Goal: Task Accomplishment & Management: Use online tool/utility

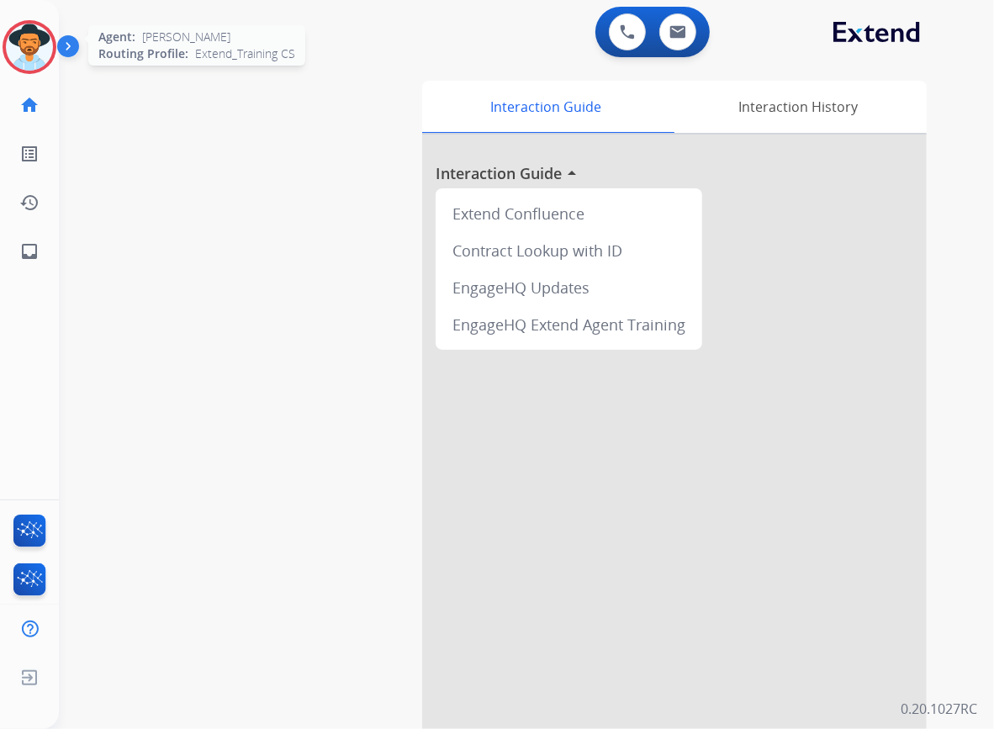
click at [30, 37] on img at bounding box center [29, 47] width 47 height 47
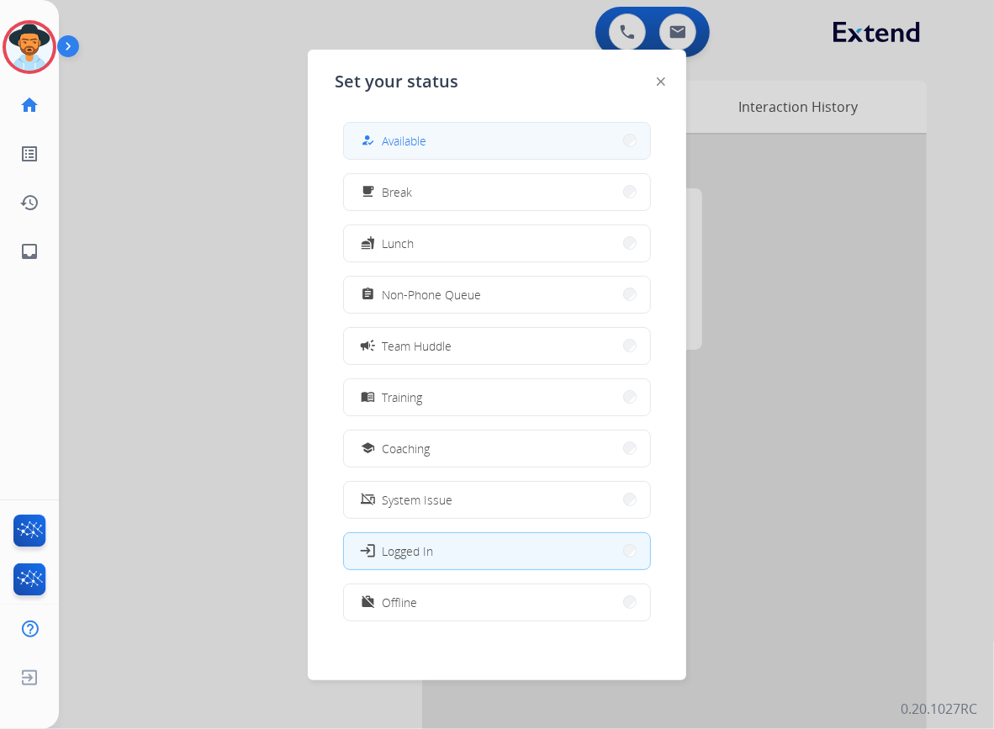
click at [447, 150] on button "how_to_reg Available" at bounding box center [497, 141] width 306 height 36
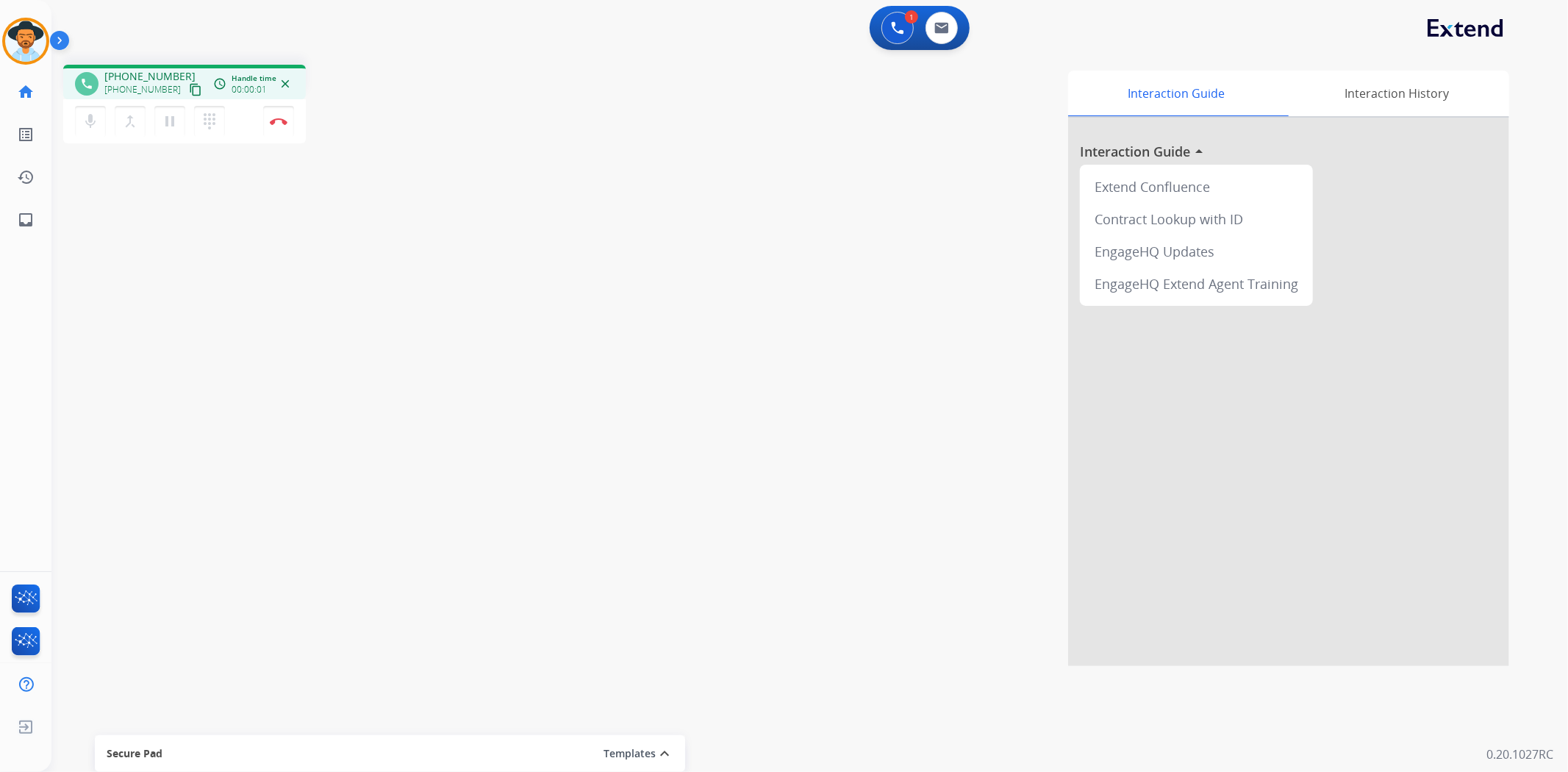
click at [189, 88] on mat-icon "content_copy" at bounding box center [195, 89] width 13 height 13
click at [173, 119] on mat-icon "pause" at bounding box center [170, 122] width 17 height 17
click at [171, 113] on mat-icon "play_arrow" at bounding box center [170, 122] width 17 height 17
click at [280, 123] on img at bounding box center [279, 122] width 17 height 7
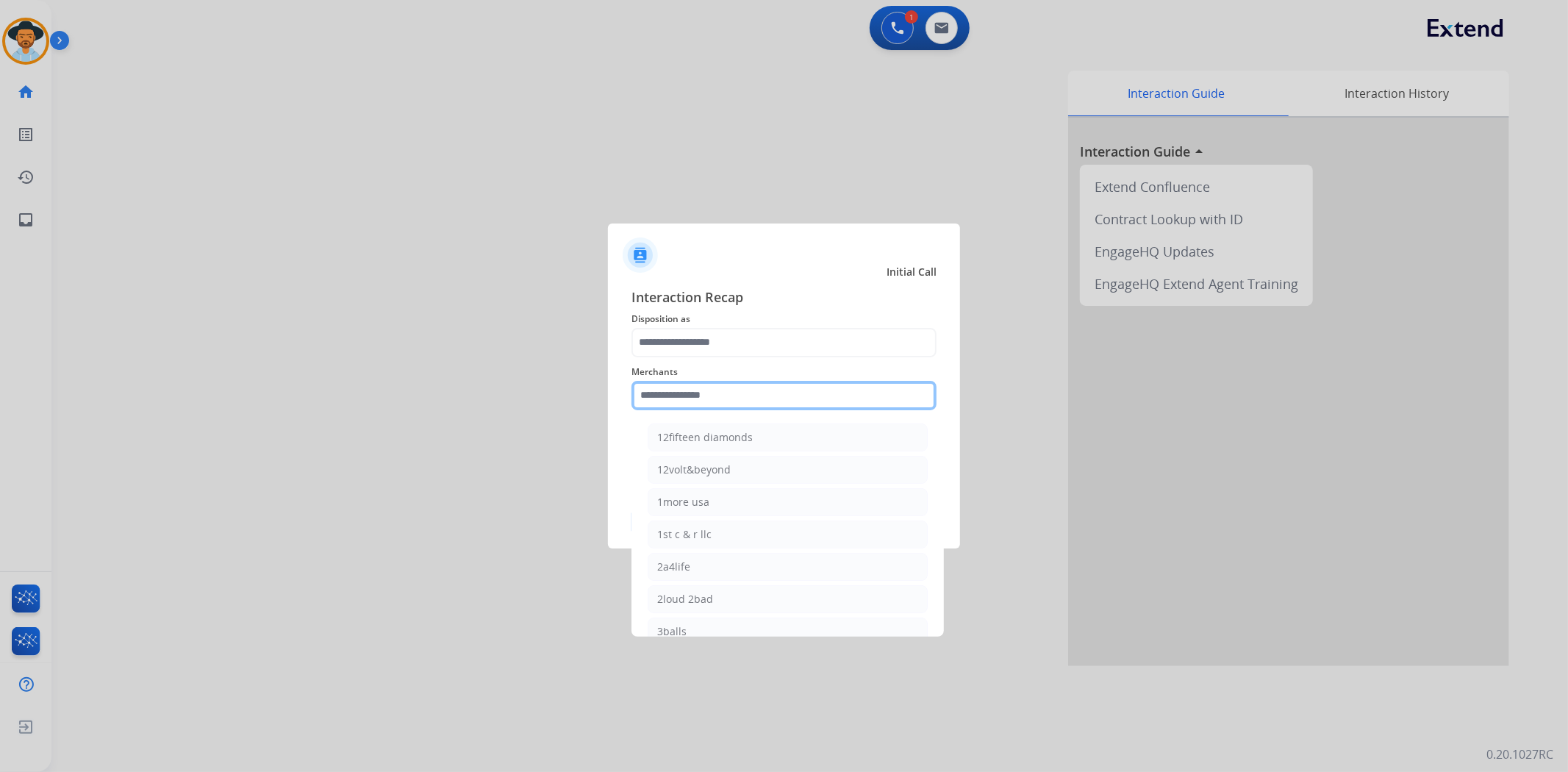
click at [715, 406] on input "text" at bounding box center [783, 396] width 305 height 30
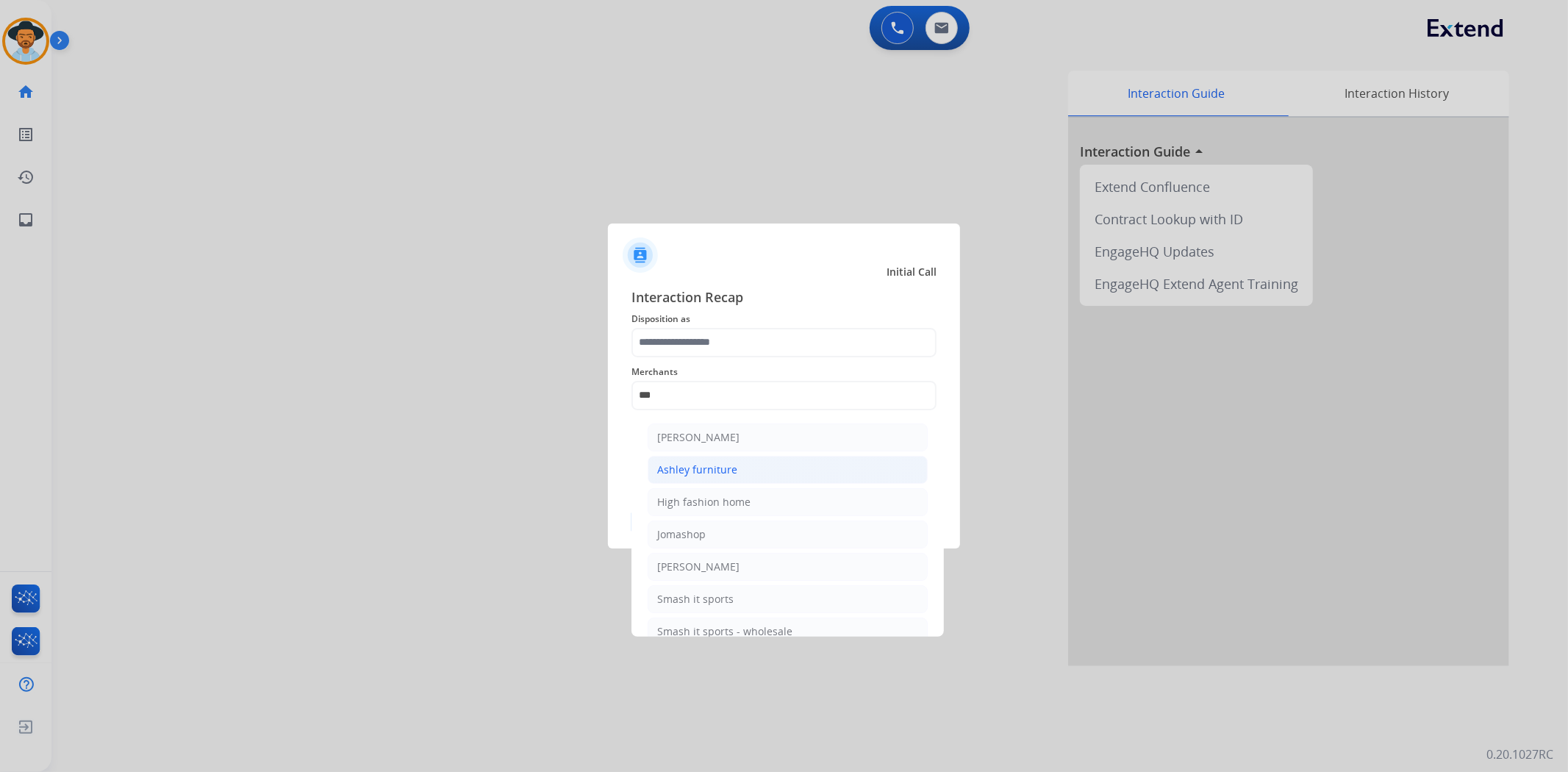
click at [736, 464] on li "Ashley furniture" at bounding box center [787, 469] width 280 height 28
type input "**********"
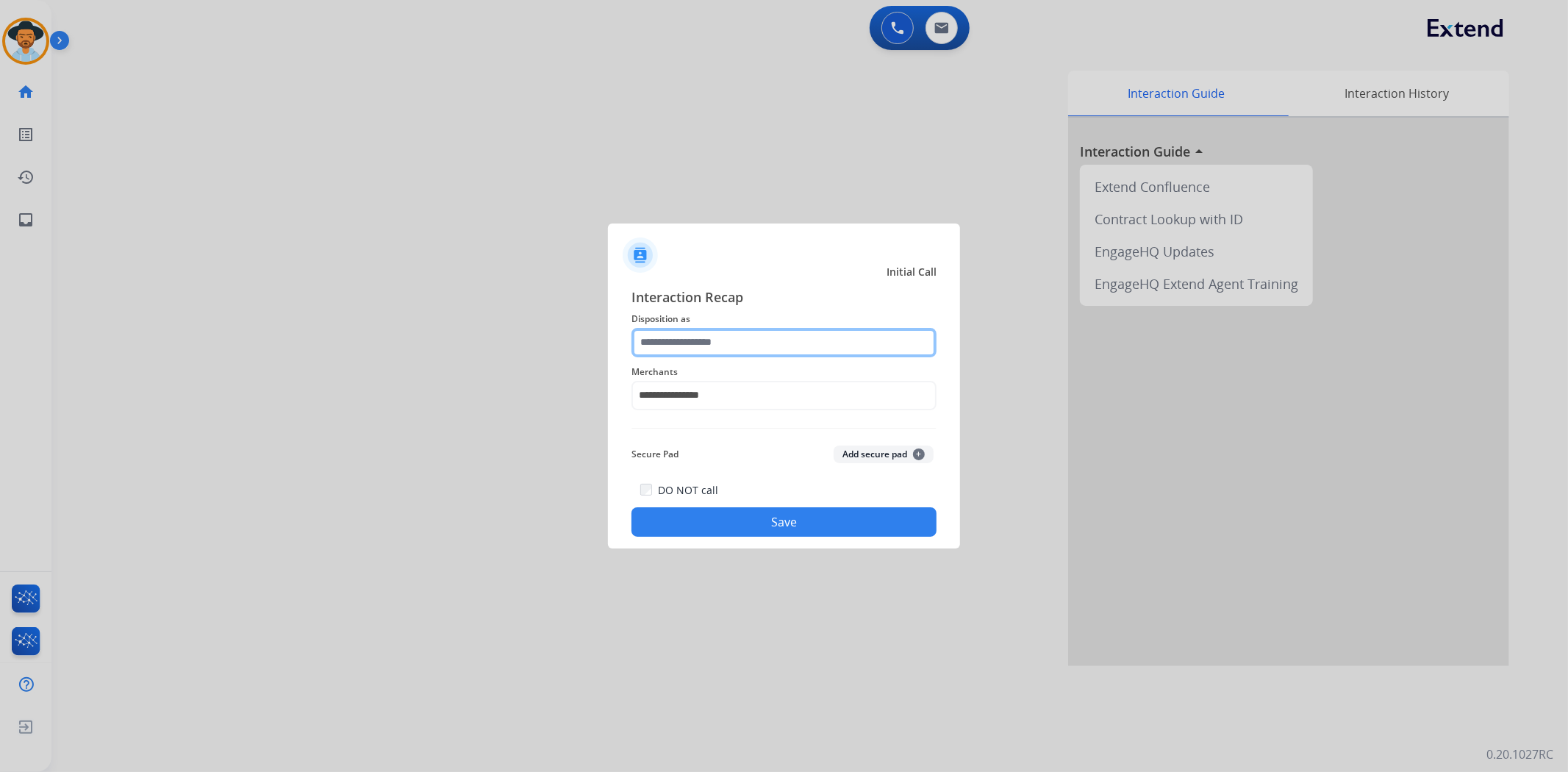
click at [736, 335] on input "text" at bounding box center [783, 343] width 305 height 30
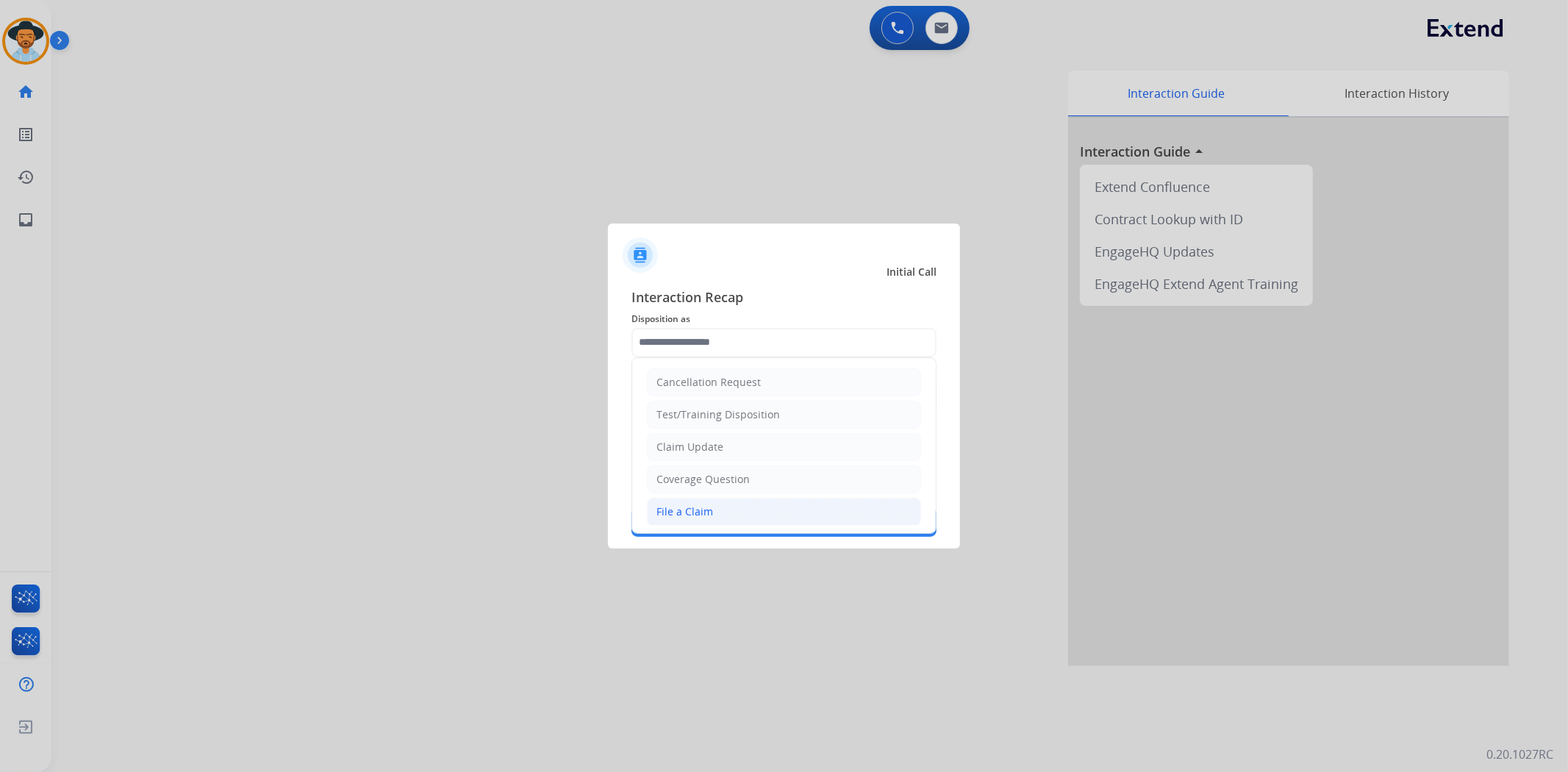
click at [739, 511] on li "File a Claim" at bounding box center [784, 511] width 274 height 28
type input "**********"
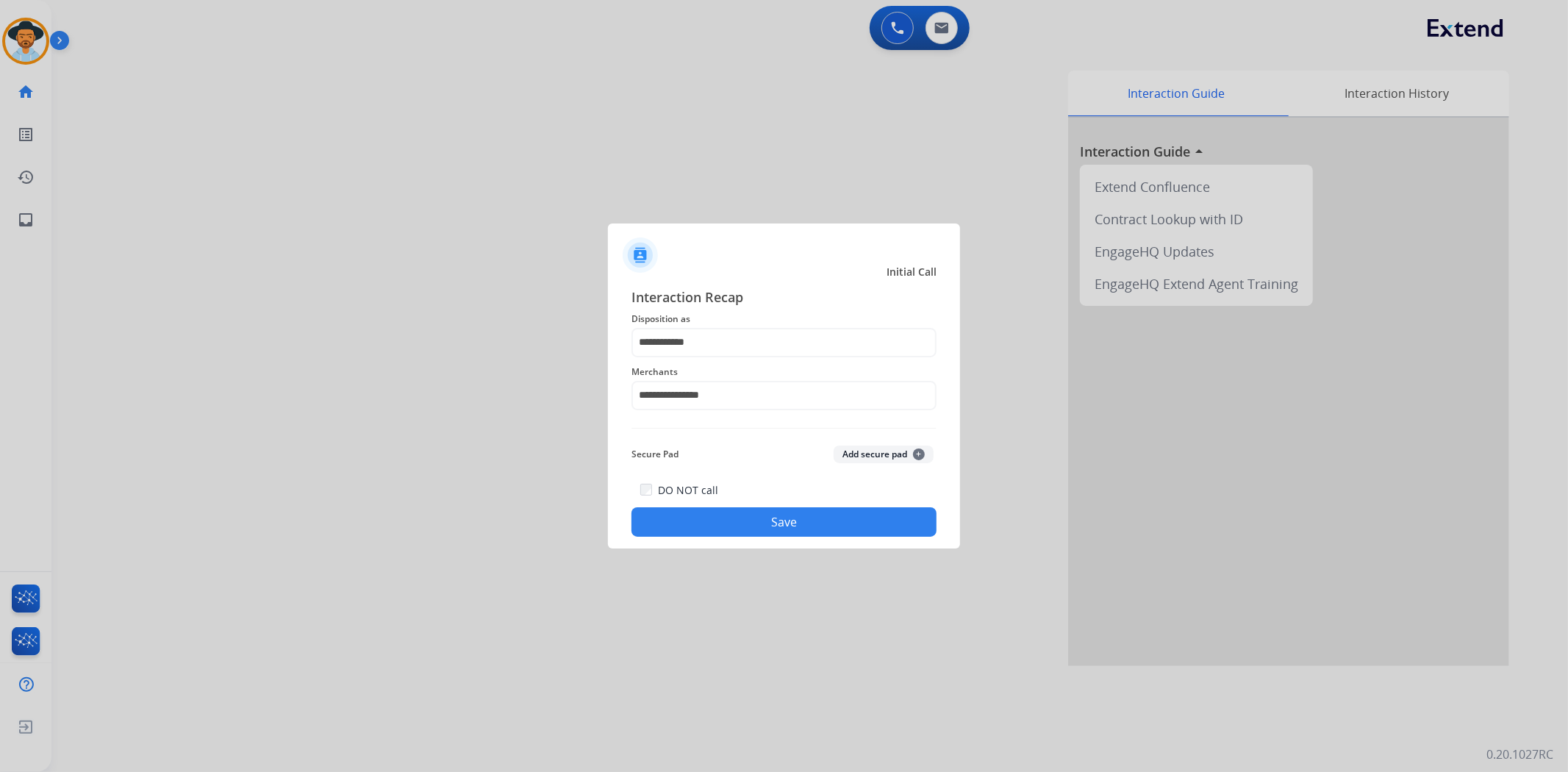
click at [760, 516] on button "Save" at bounding box center [783, 522] width 305 height 30
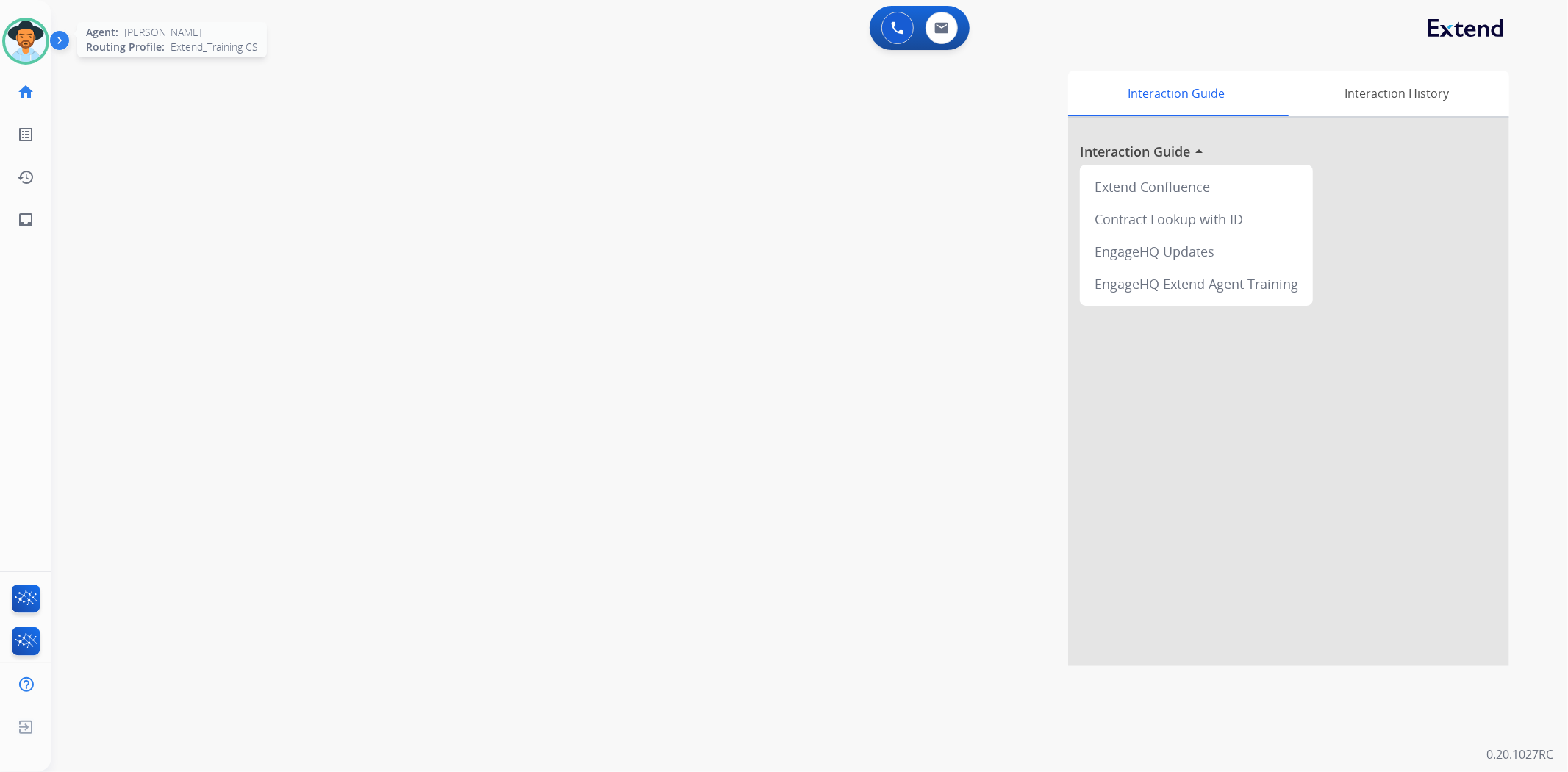
click at [31, 44] on img at bounding box center [25, 41] width 41 height 41
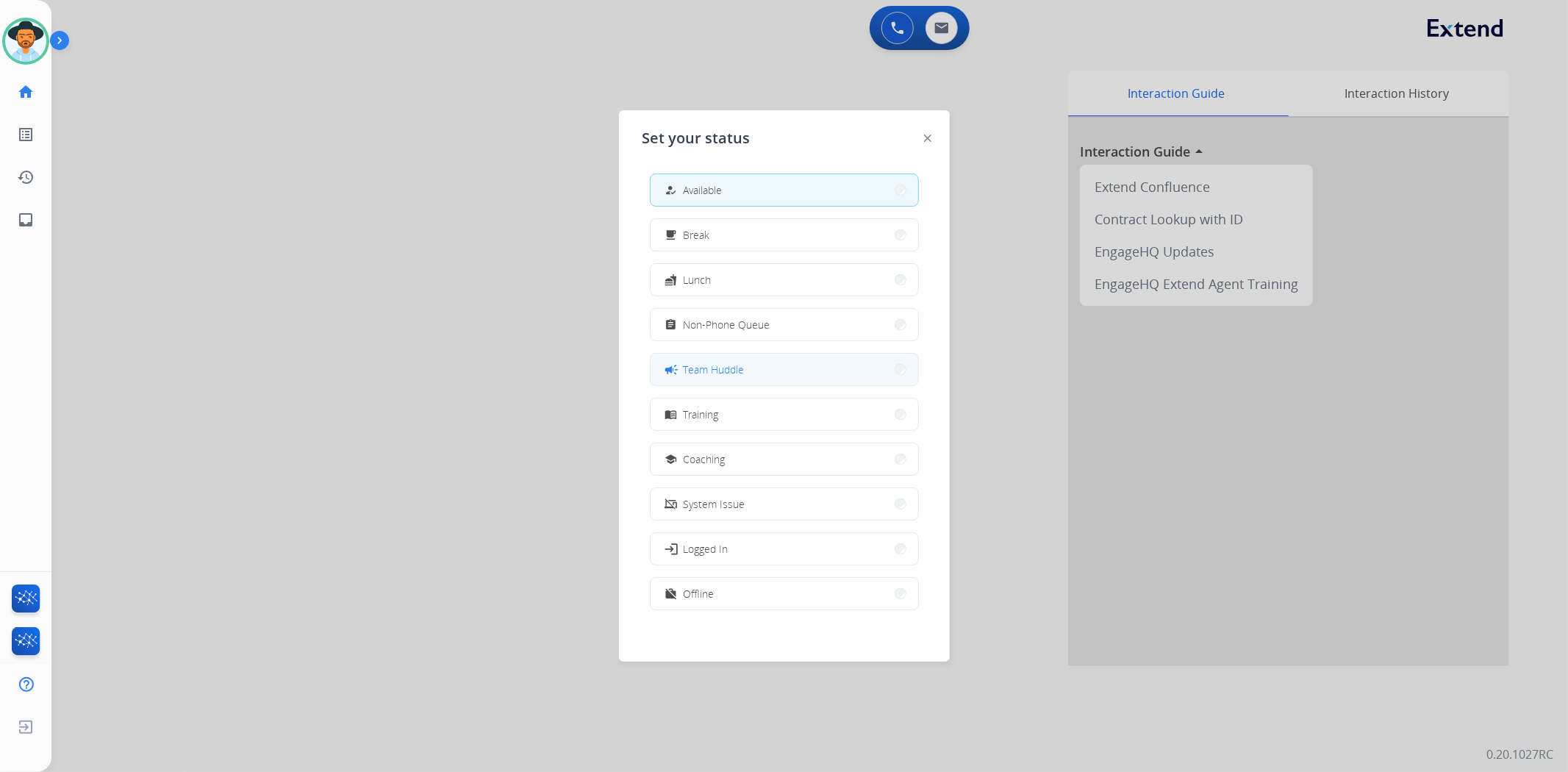
click at [733, 362] on span "Team Huddle" at bounding box center [714, 370] width 61 height 16
